Goal: Information Seeking & Learning: Find specific page/section

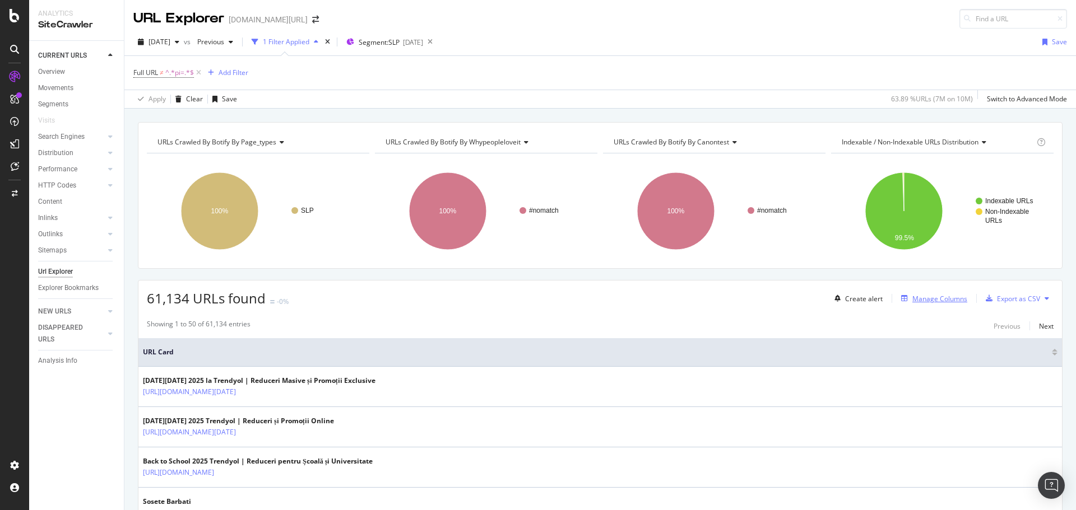
click at [925, 300] on div "Manage Columns" at bounding box center [939, 299] width 55 height 10
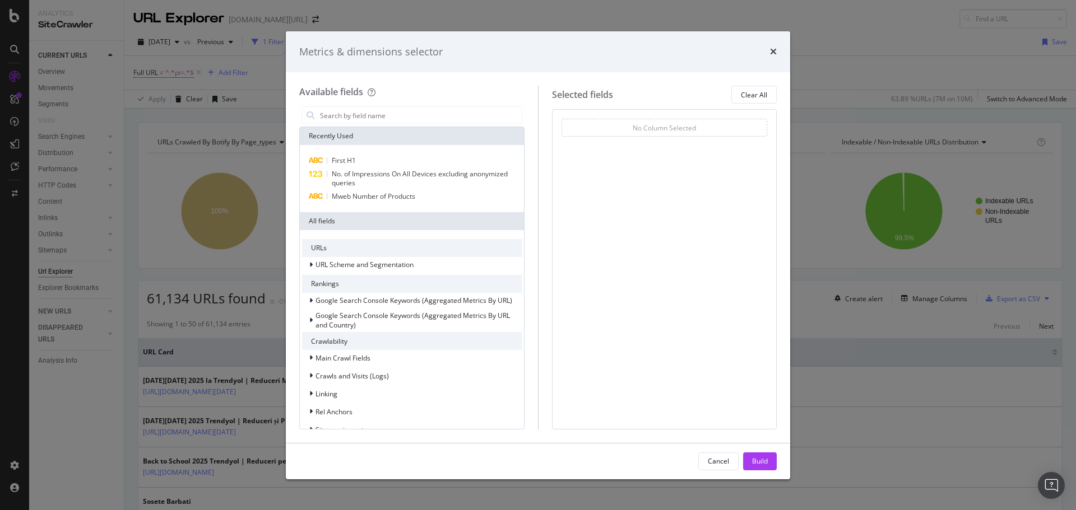
click at [821, 109] on div "Metrics & dimensions selector Available fields Recently Used First H1 No. of Im…" at bounding box center [538, 255] width 1076 height 510
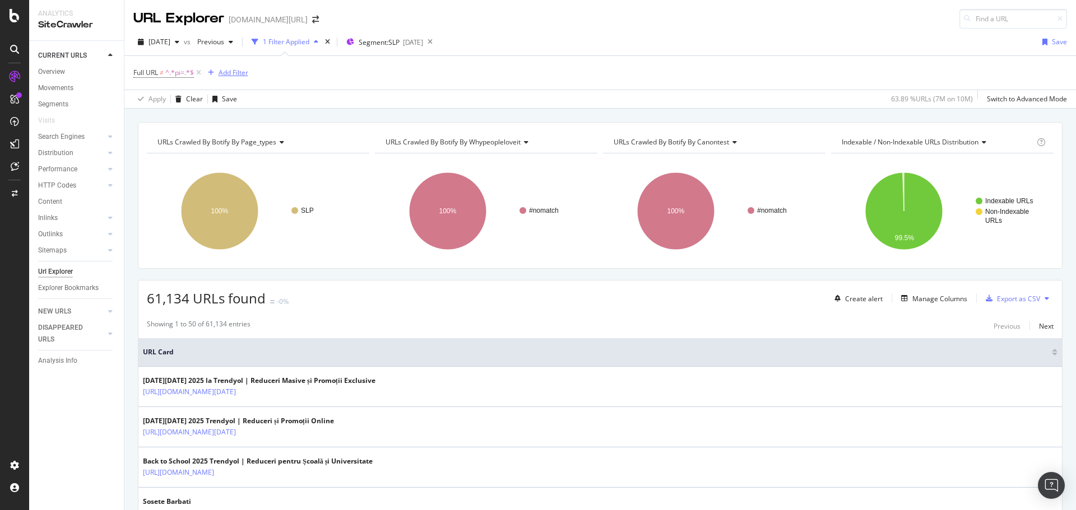
click at [239, 70] on div "Add Filter" at bounding box center [234, 73] width 30 height 10
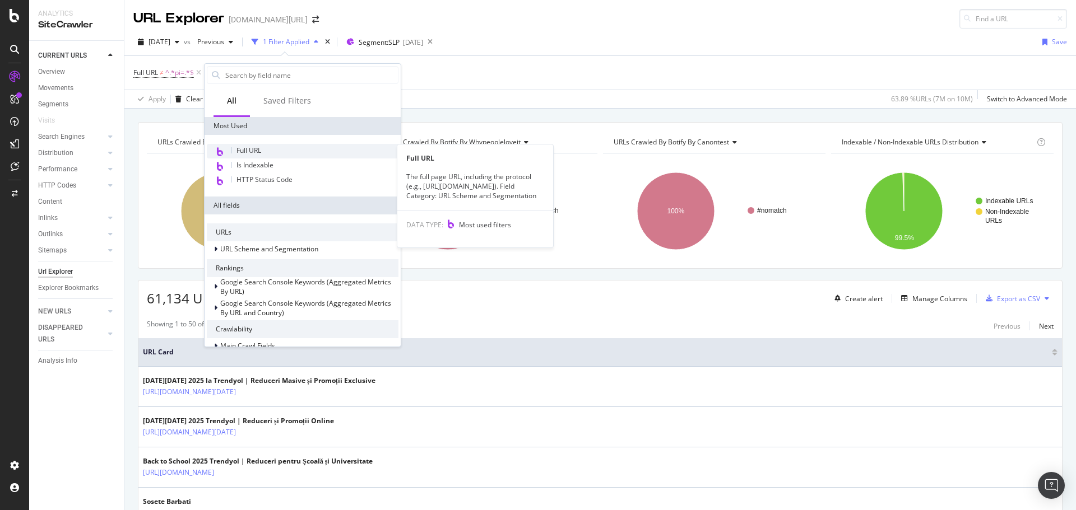
click at [251, 147] on span "Full URL" at bounding box center [248, 151] width 25 height 10
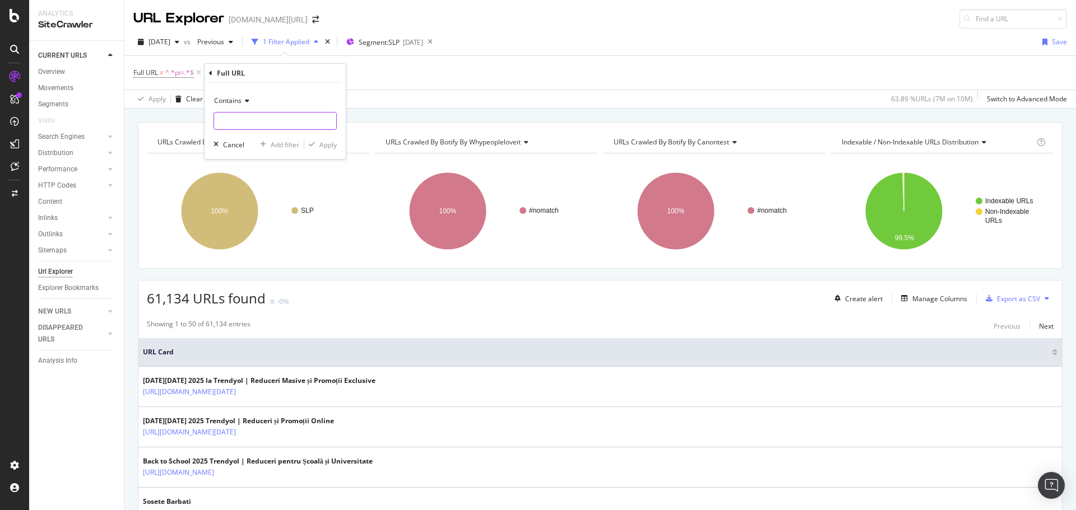
click at [271, 124] on input "text" at bounding box center [275, 121] width 122 height 18
type input "phone"
click at [332, 147] on div "Apply" at bounding box center [327, 145] width 17 height 10
